Goal: Information Seeking & Learning: Find specific fact

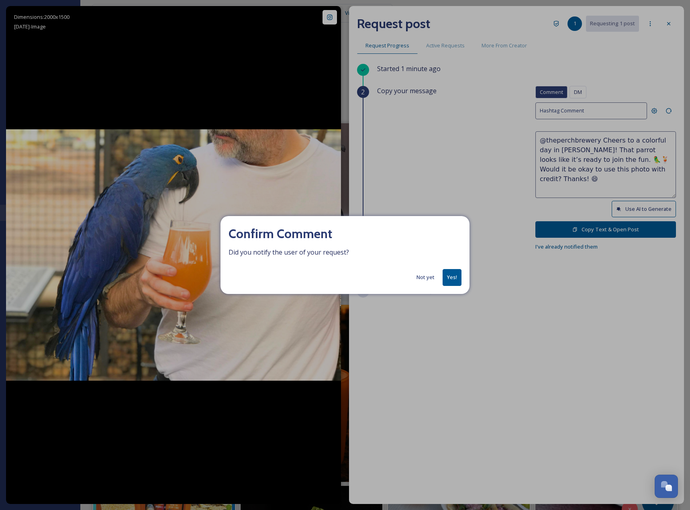
click at [452, 283] on button "Yes!" at bounding box center [452, 277] width 19 height 16
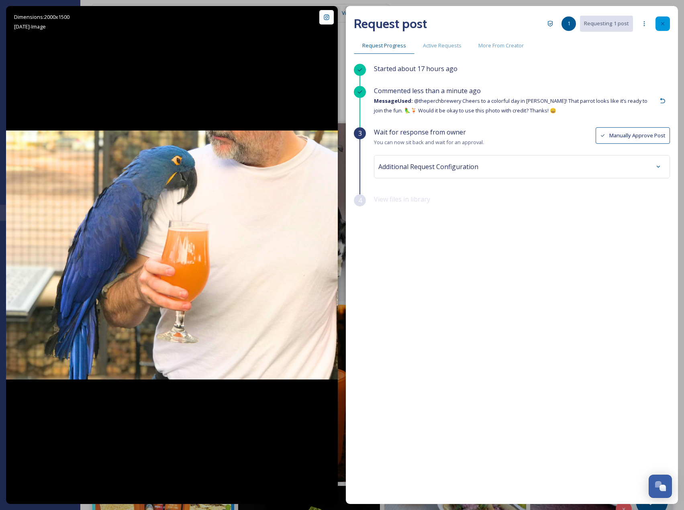
click at [661, 23] on icon at bounding box center [663, 23] width 6 height 6
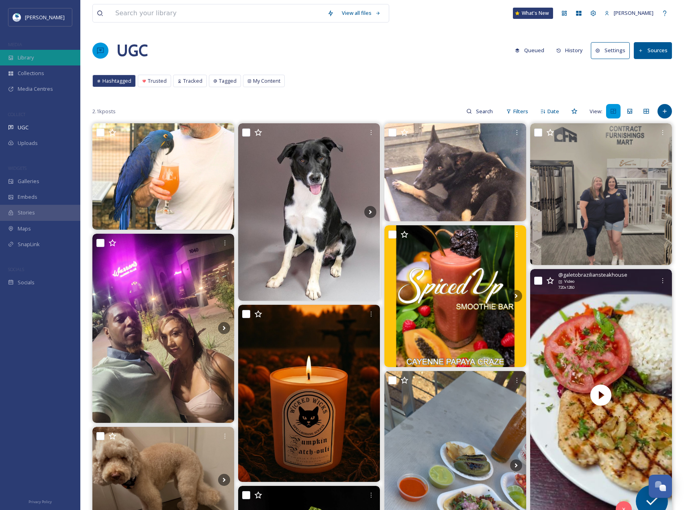
click at [32, 55] on span "Library" at bounding box center [26, 58] width 16 height 8
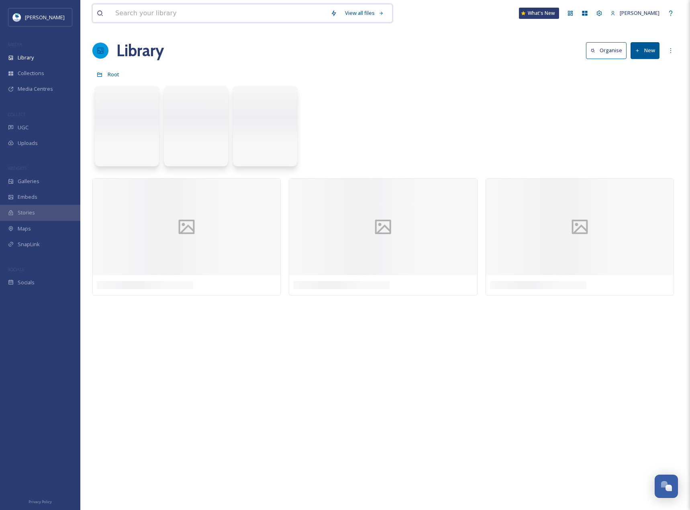
click at [139, 14] on input at bounding box center [218, 13] width 215 height 18
paste input "wood-fired pizza at Craft 64"
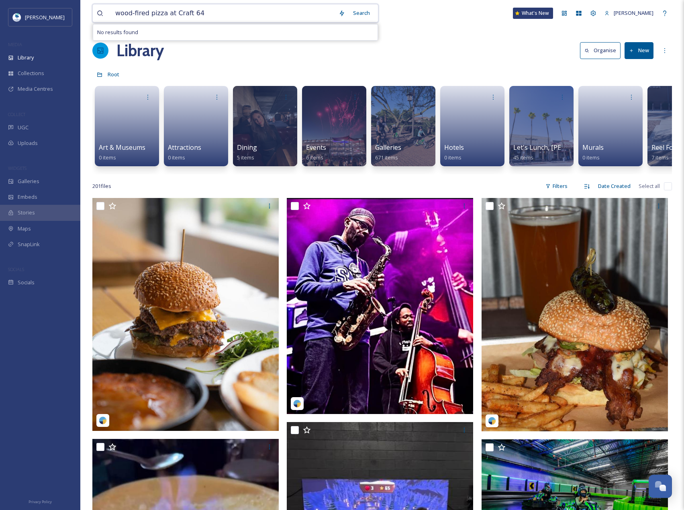
type input "wood-fired pizza at Craft 64"
